Goal: Navigation & Orientation: Find specific page/section

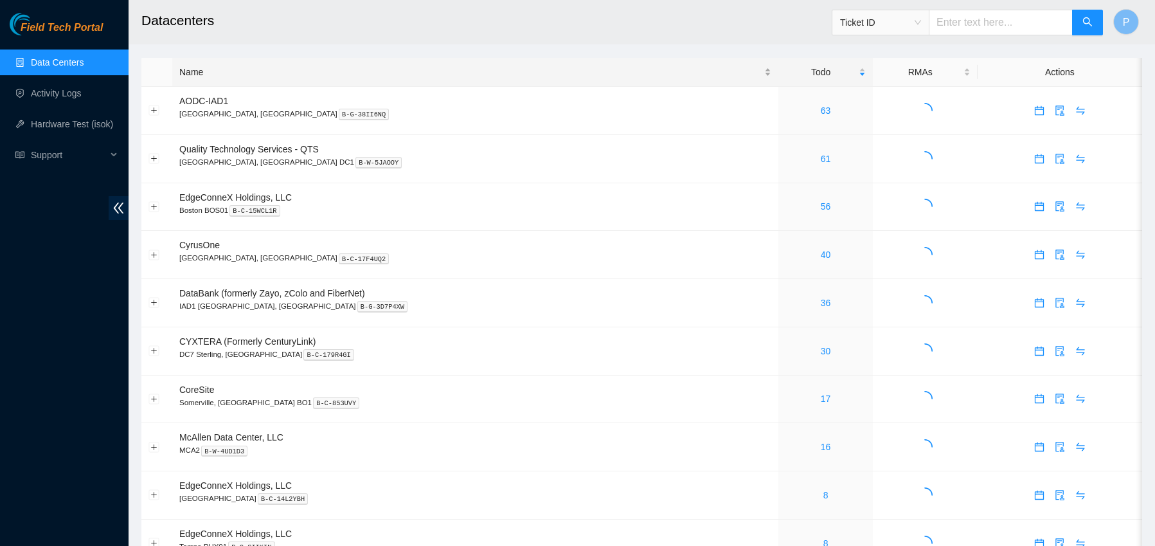
click at [253, 69] on div "Name" at bounding box center [475, 72] width 592 height 14
